Goal: Information Seeking & Learning: Find contact information

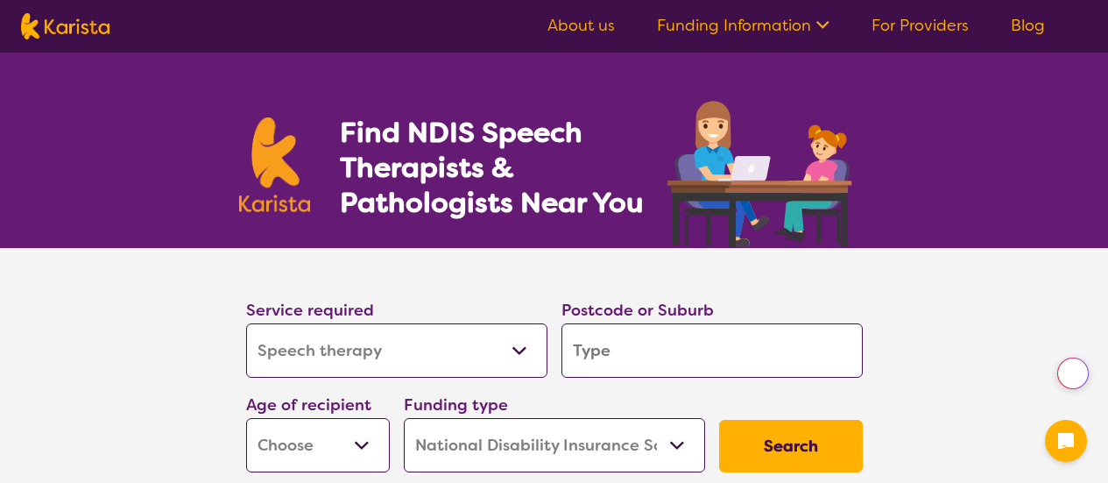
select select "Speech therapy"
select select "NDIS"
select select "Speech therapy"
select select "NDIS"
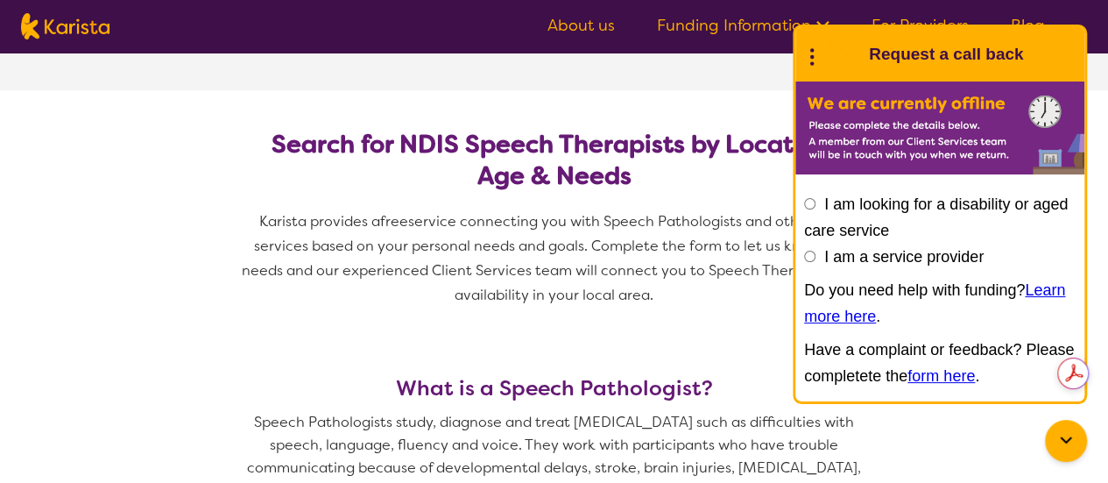
click at [800, 264] on div "I am looking for a disability or aged care service I am a service provider Do y…" at bounding box center [940, 291] width 289 height 219
click at [808, 258] on input "I am a service provider" at bounding box center [809, 256] width 11 height 11
radio input "true"
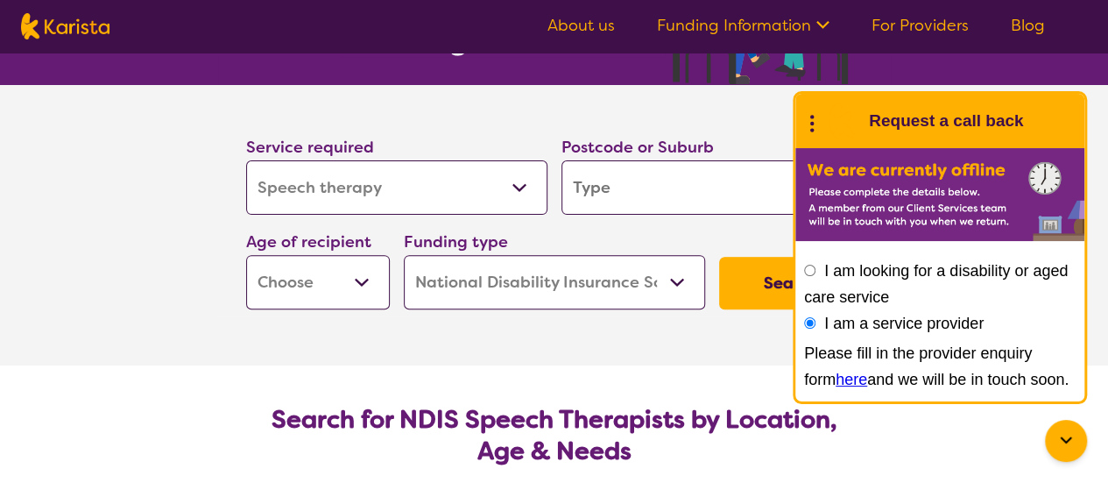
scroll to position [175, 0]
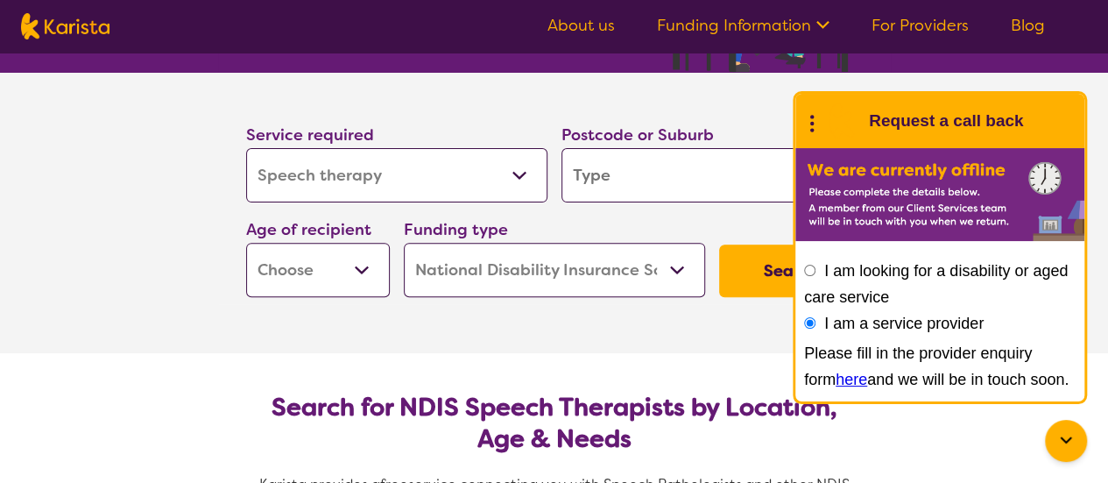
click at [545, 276] on select "Home Care Package (HCP) National Disability Insurance Scheme (NDIS) I don't know" at bounding box center [554, 270] width 301 height 54
click at [322, 329] on section "Service required Allied Health Assistant Assessment ([MEDICAL_DATA] or [MEDICAL…" at bounding box center [554, 213] width 701 height 280
click at [321, 273] on select "Early Childhood - 0 to 9 Child - 10 to 11 Adolescent - 12 to 17 Adult - 18 to 6…" at bounding box center [318, 270] width 144 height 54
select select "EC"
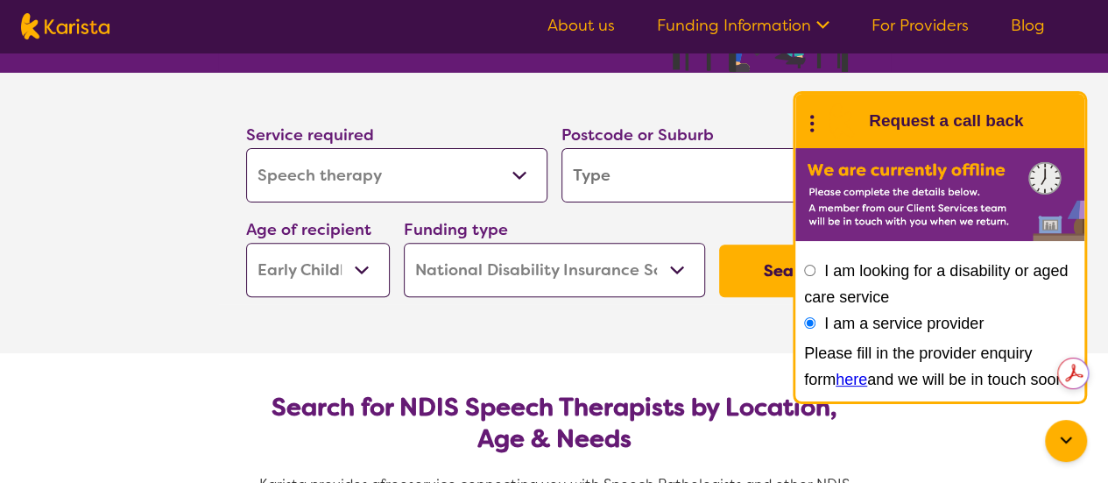
click at [246, 243] on select "Early Childhood - 0 to 9 Child - 10 to 11 Adolescent - 12 to 17 Adult - 18 to 6…" at bounding box center [318, 270] width 144 height 54
select select "EC"
click at [508, 252] on select "Home Care Package (HCP) National Disability Insurance Scheme (NDIS) I don't know" at bounding box center [554, 270] width 301 height 54
select select "i-don-t-know"
click at [404, 243] on select "Home Care Package (HCP) National Disability Insurance Scheme (NDIS) I don't know" at bounding box center [554, 270] width 301 height 54
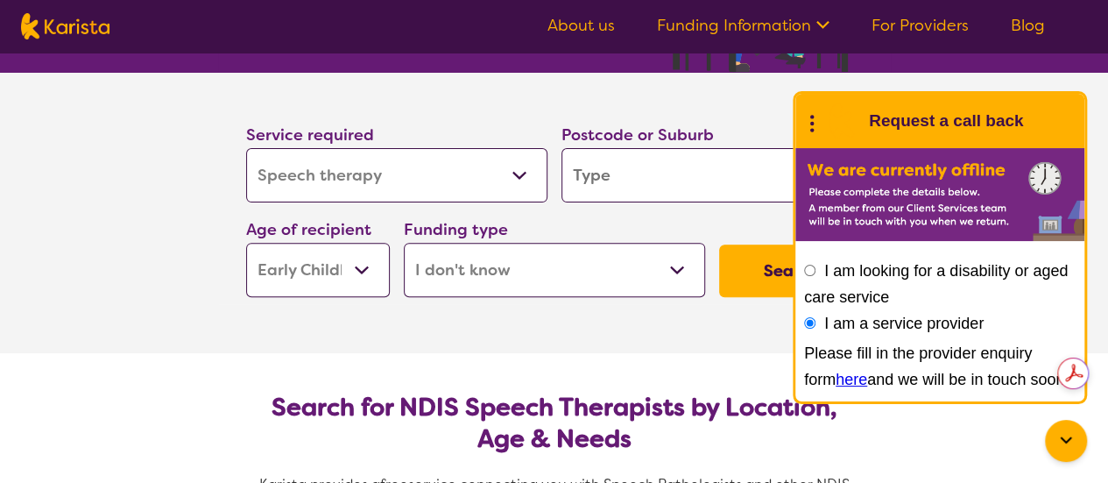
select select "i-don-t-know"
click at [765, 273] on button "Search" at bounding box center [791, 270] width 144 height 53
click at [657, 188] on input "search" at bounding box center [712, 175] width 301 height 54
type input "3150"
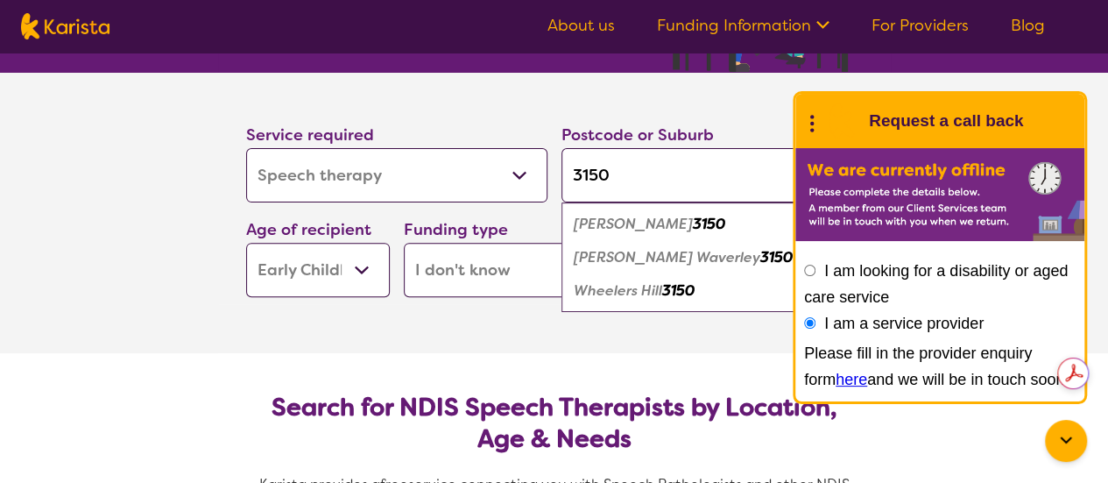
click at [780, 271] on div "[PERSON_NAME] Waverley 3150" at bounding box center [712, 257] width 284 height 33
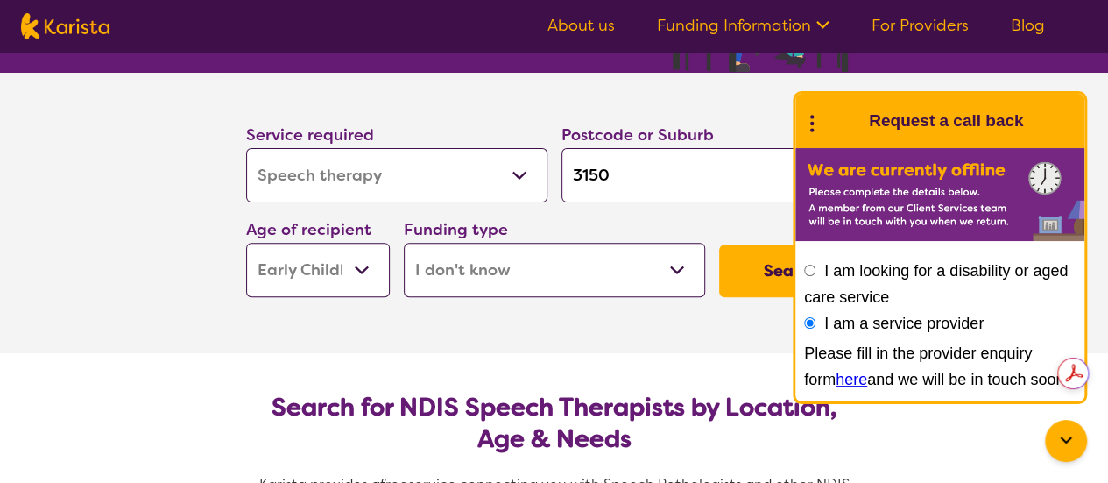
click at [780, 271] on button "Search" at bounding box center [791, 270] width 144 height 53
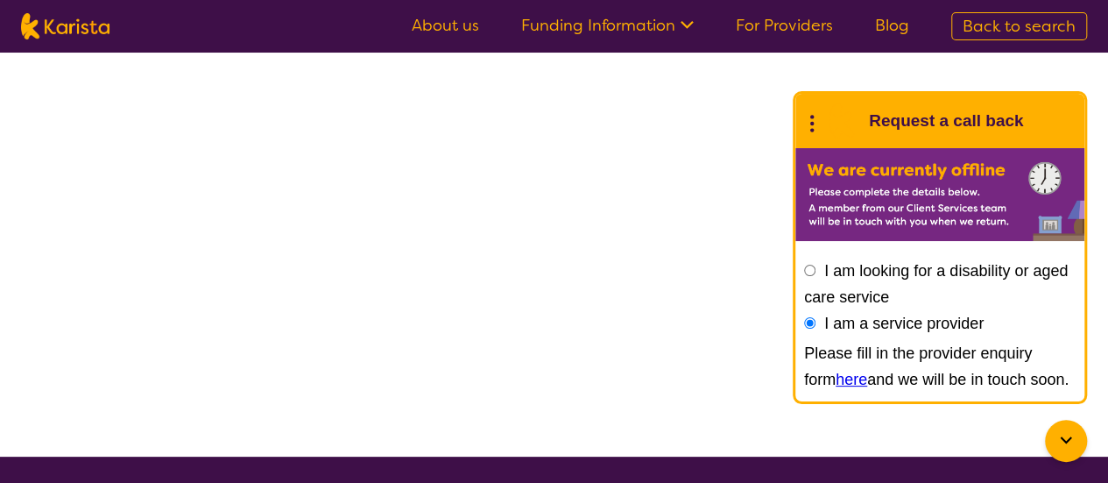
select select "Speech therapy"
select select "EC"
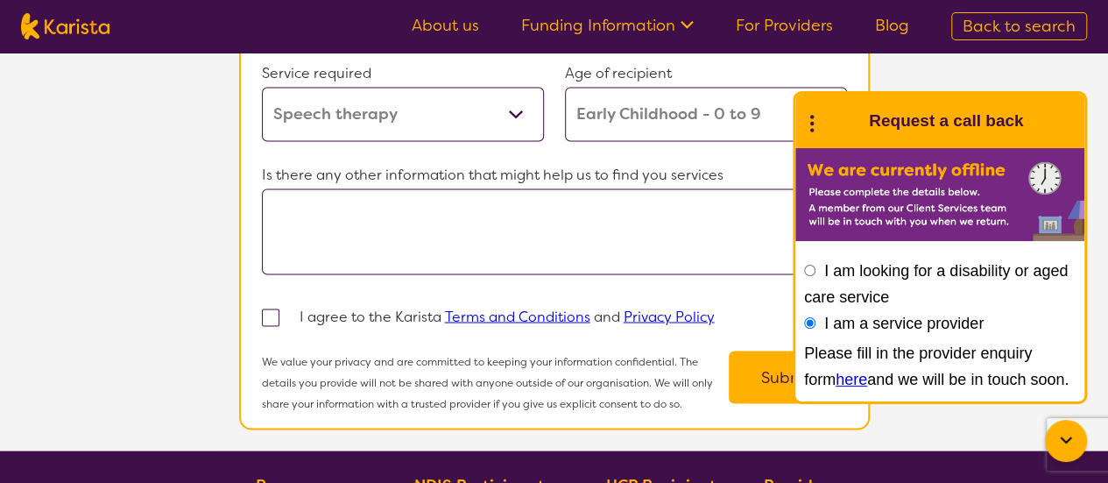
scroll to position [1753, 0]
